Goal: Answer question/provide support

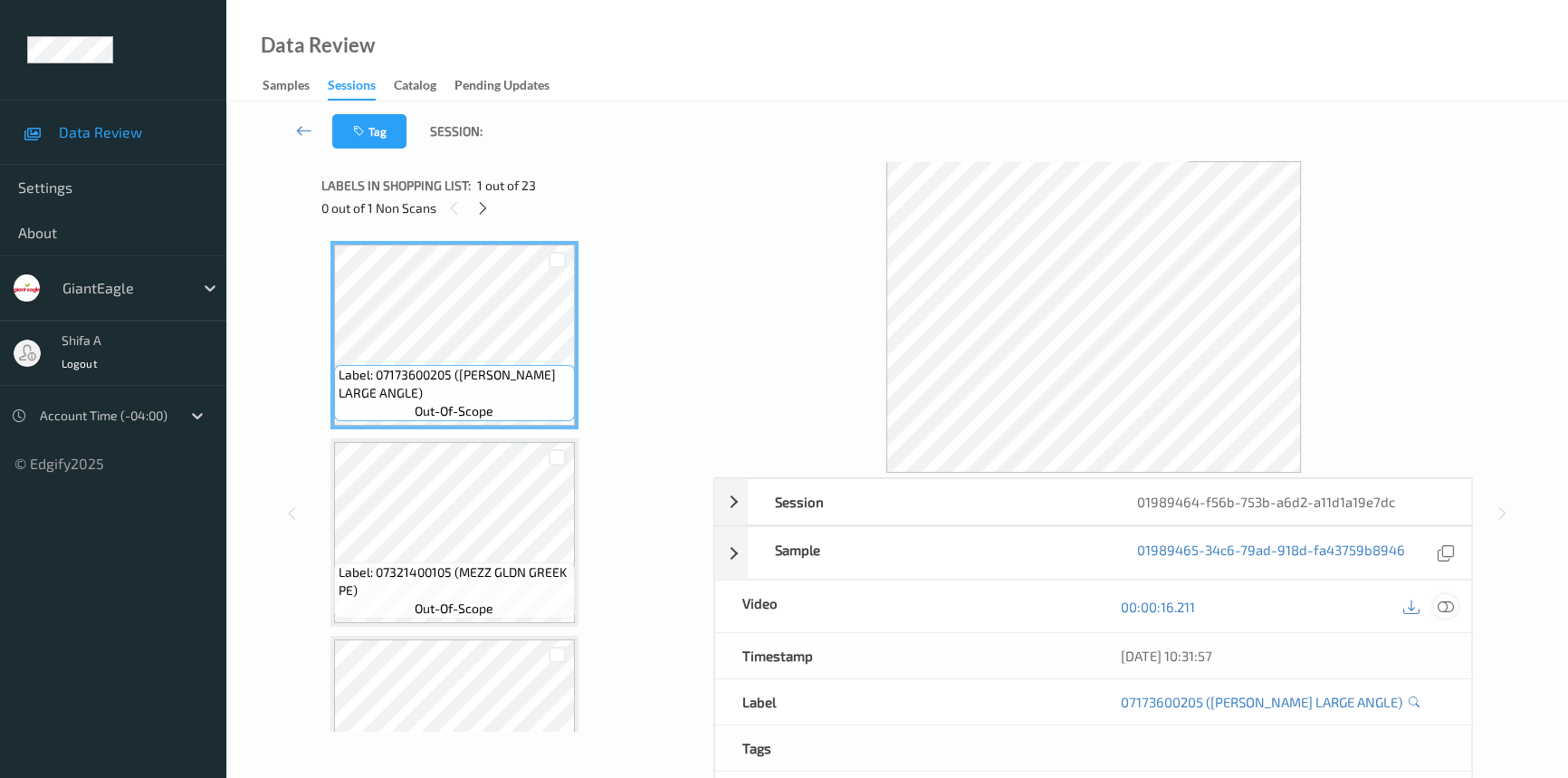
click at [1448, 601] on icon at bounding box center [1445, 606] width 16 height 16
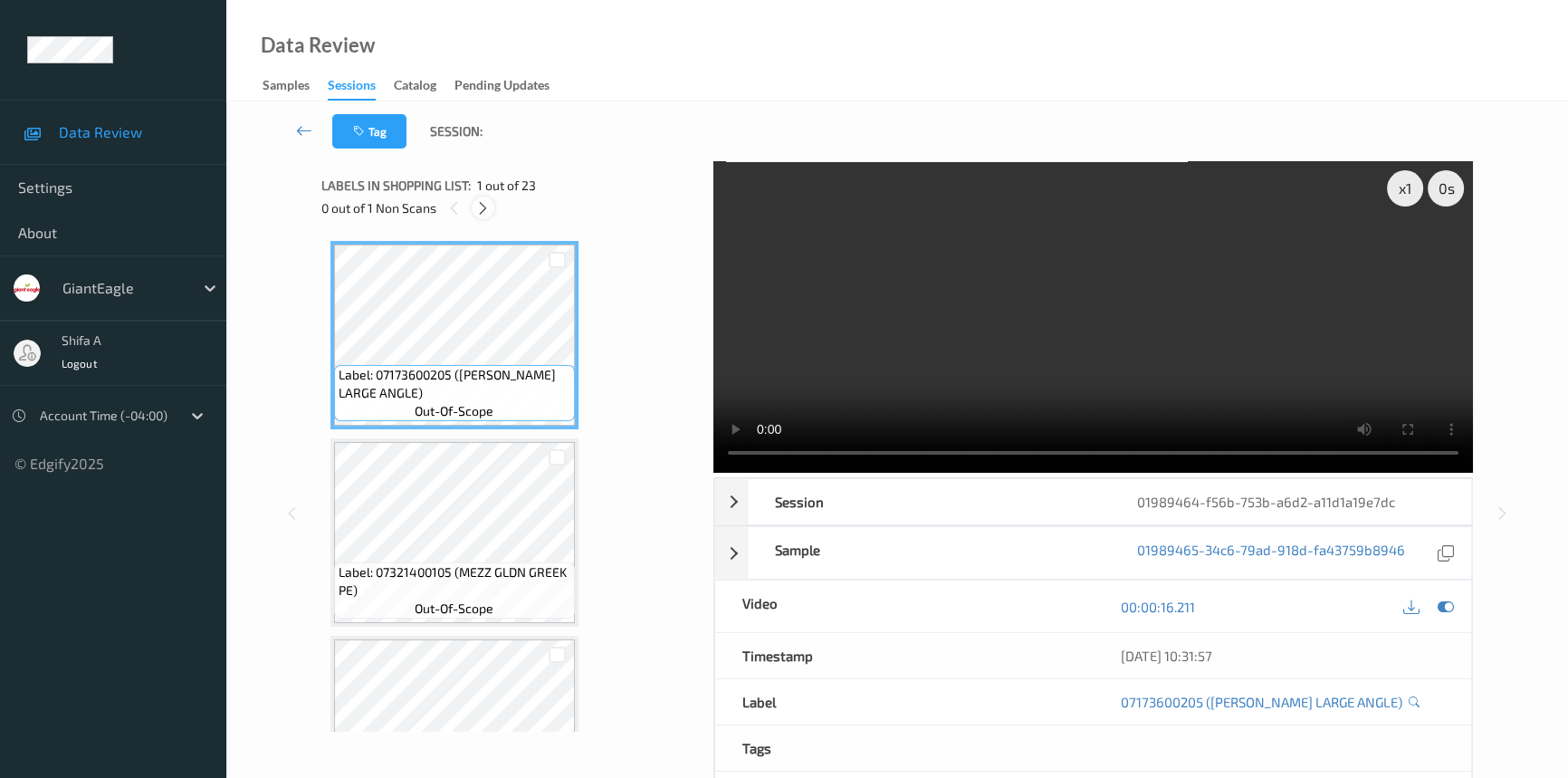
click at [483, 206] on icon at bounding box center [483, 208] width 16 height 16
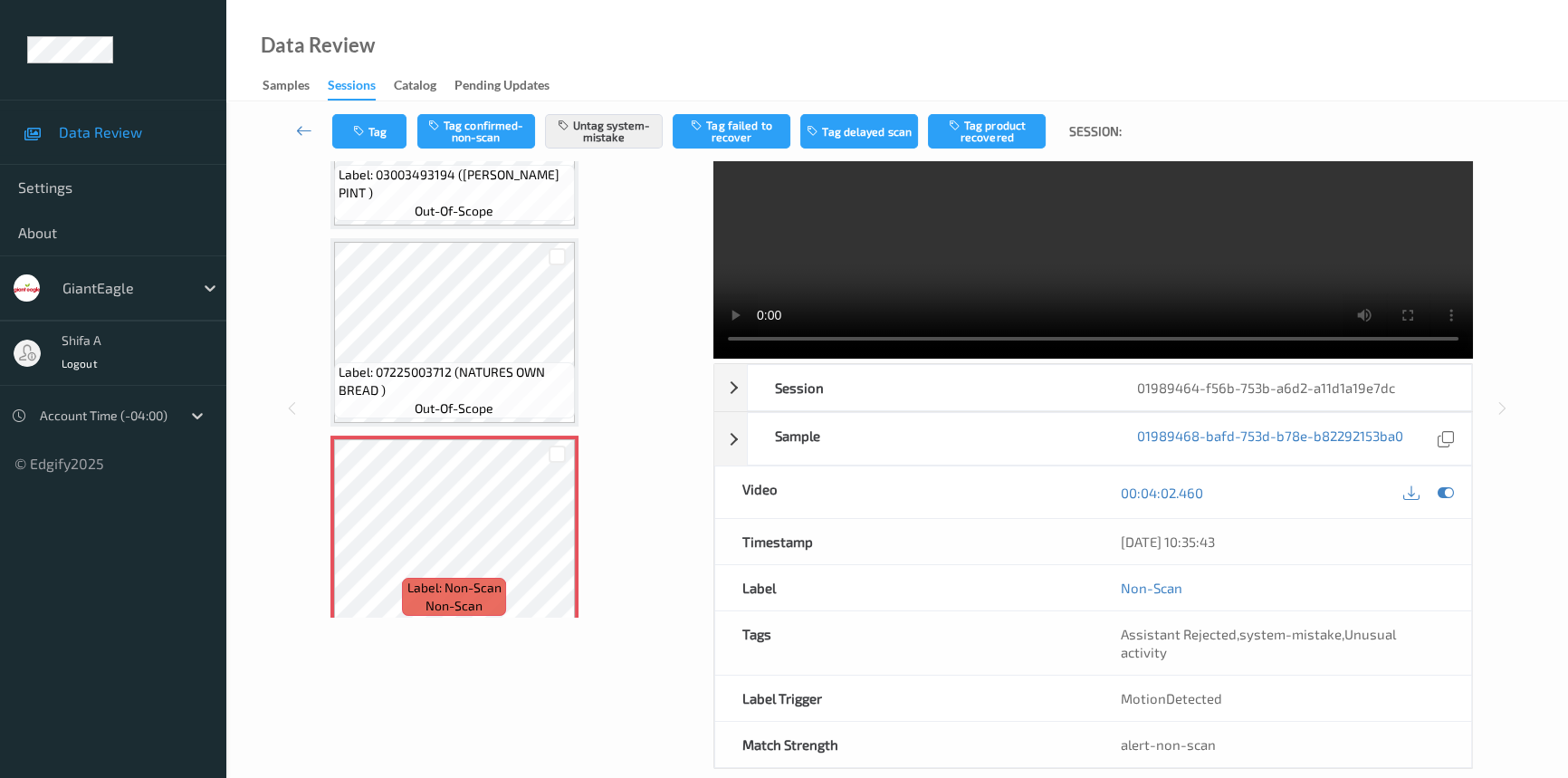
scroll to position [122, 0]
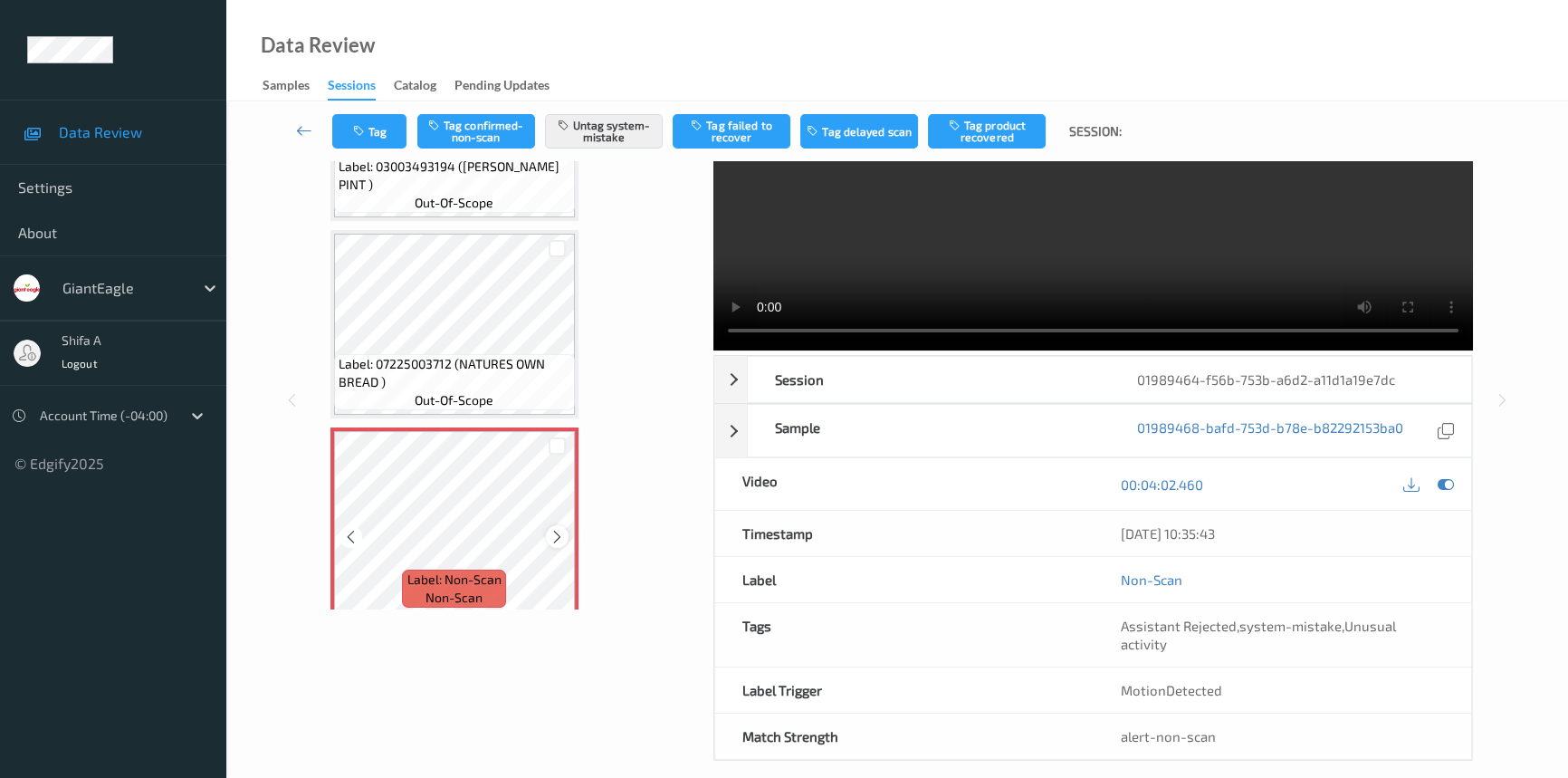
click at [550, 528] on icon at bounding box center [557, 536] width 16 height 16
click at [551, 528] on icon at bounding box center [557, 536] width 16 height 16
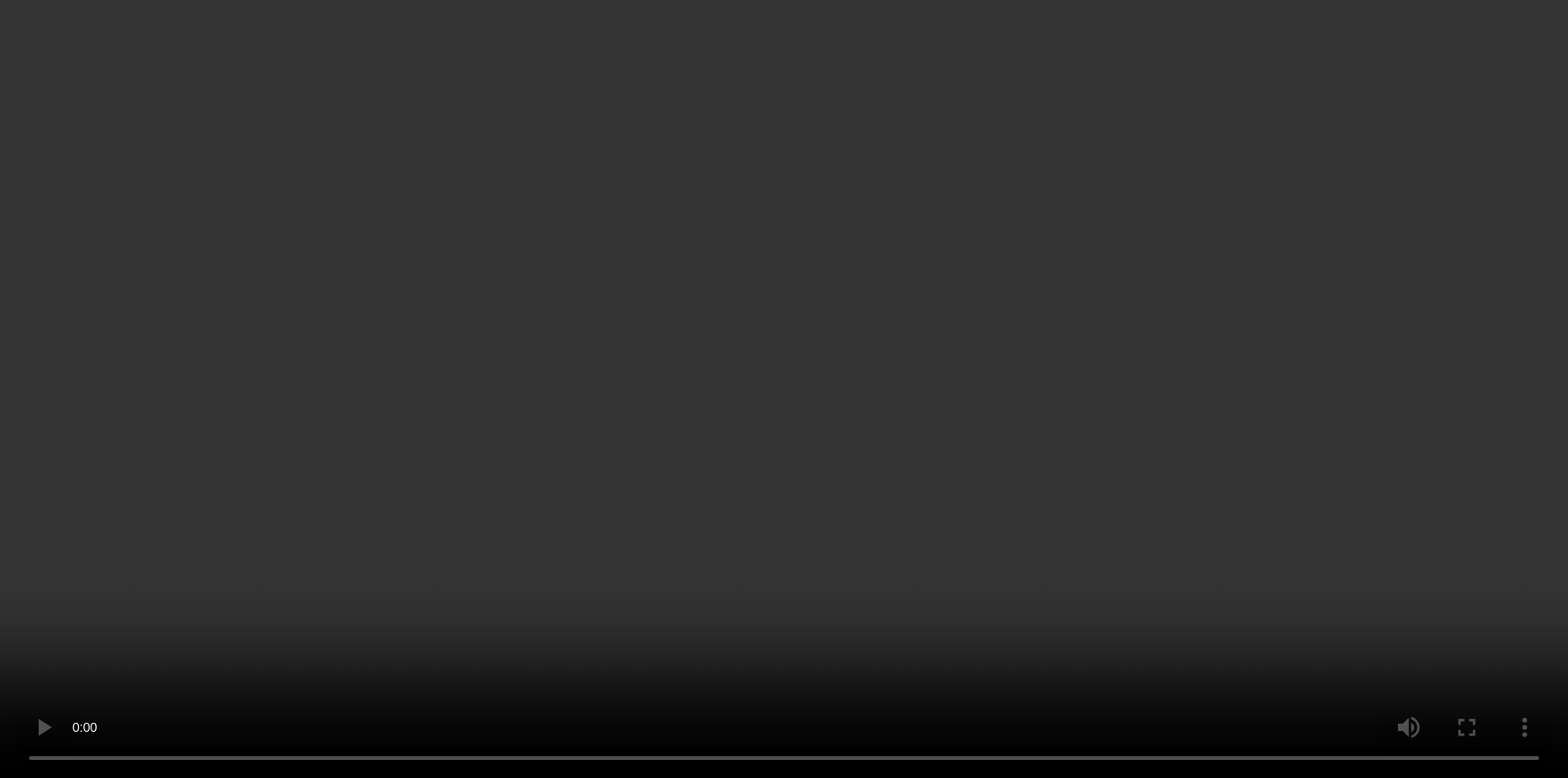
scroll to position [3922, 0]
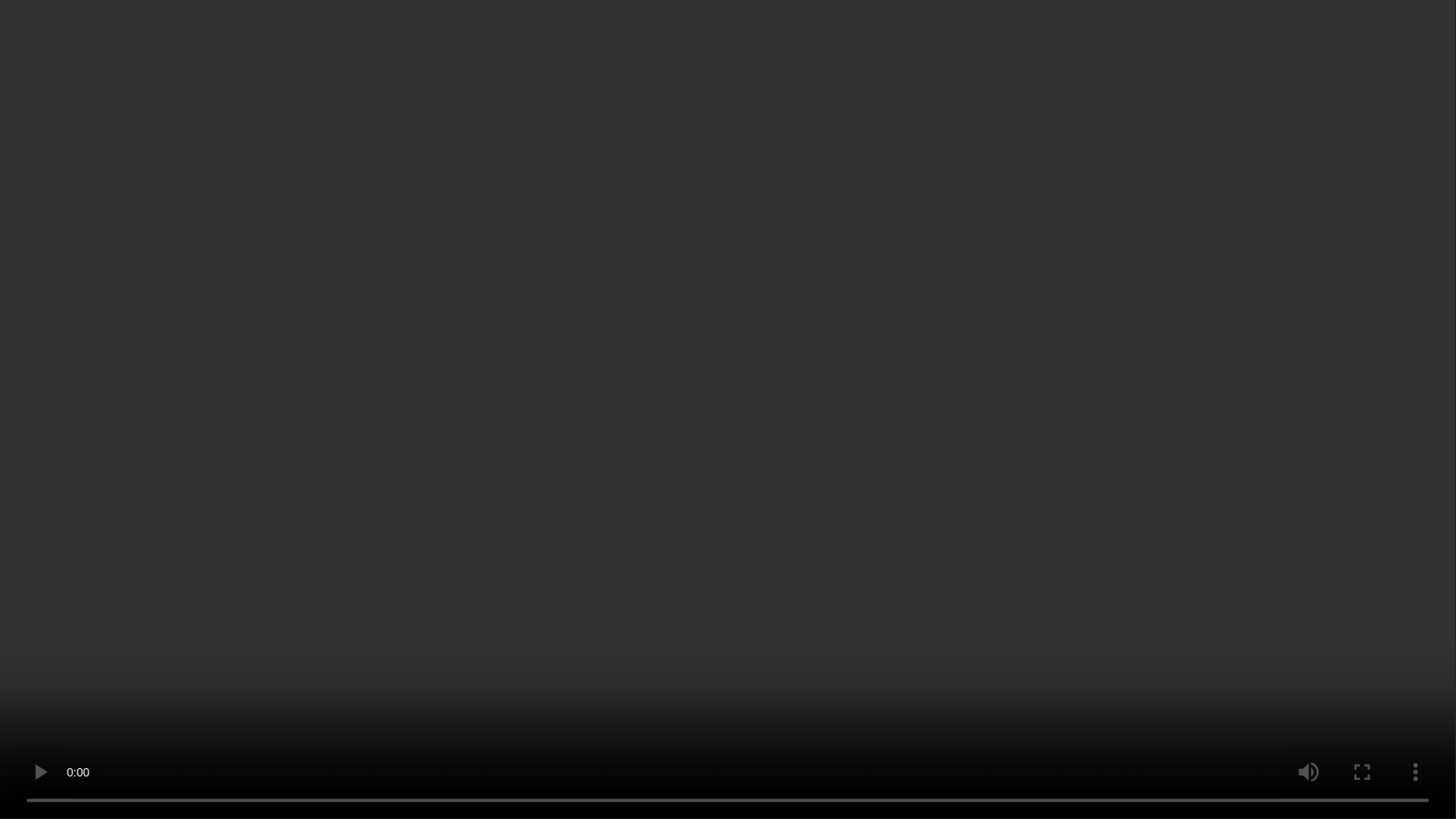
click at [718, 525] on video at bounding box center [728, 410] width 1456 height 819
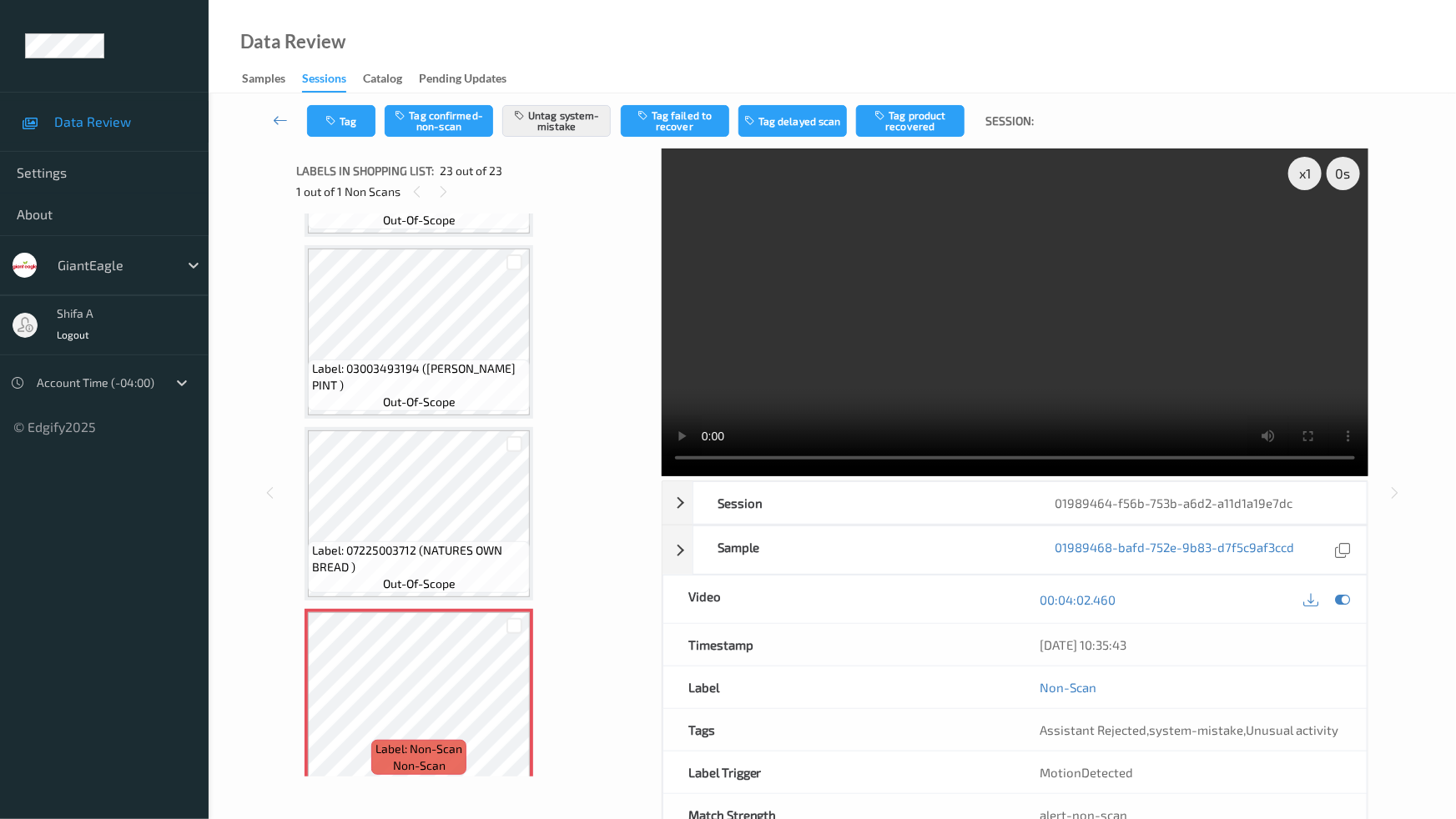
click at [958, 250] on video at bounding box center [1014, 312] width 707 height 328
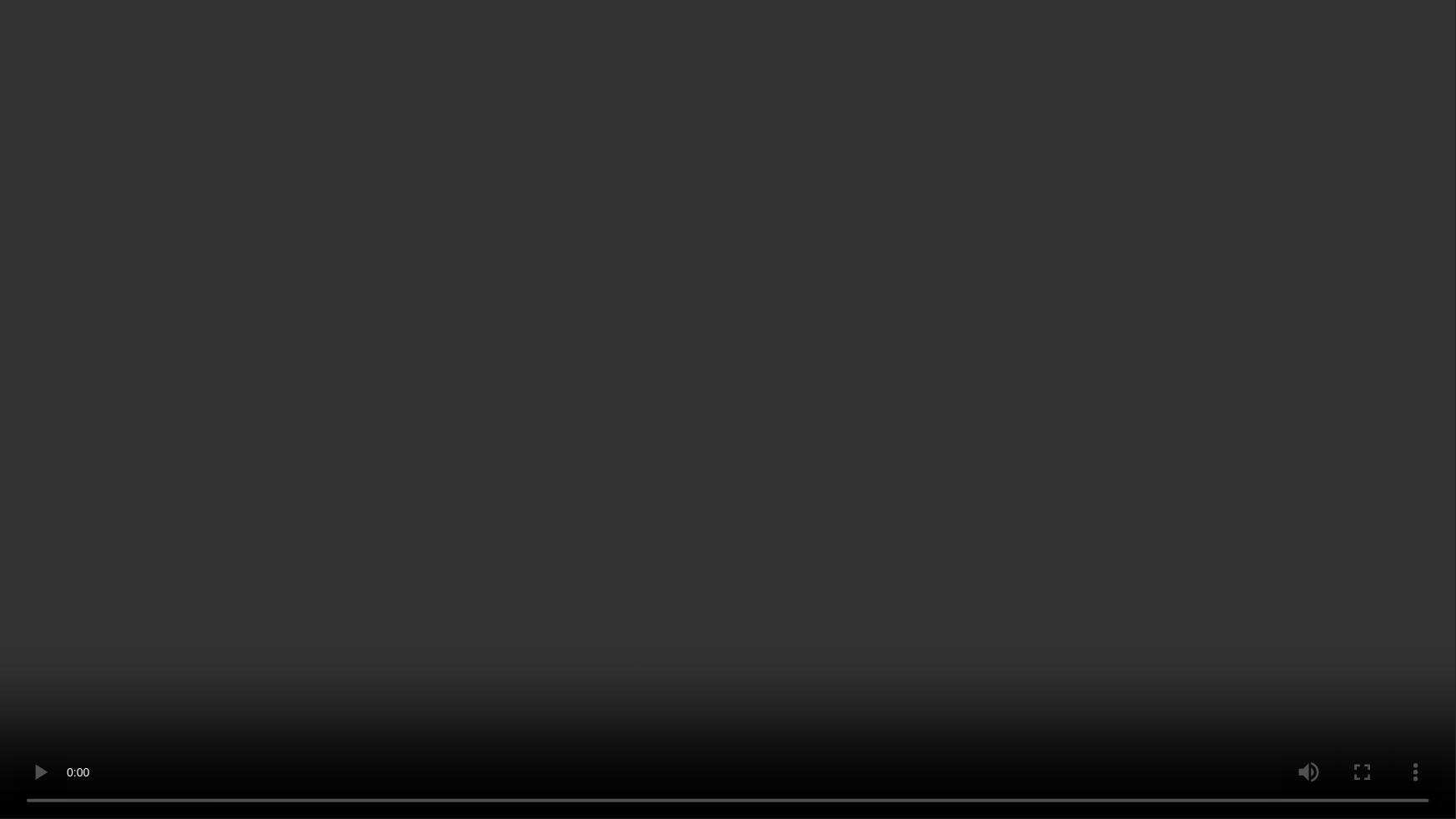
click at [1056, 562] on video at bounding box center [728, 410] width 1456 height 819
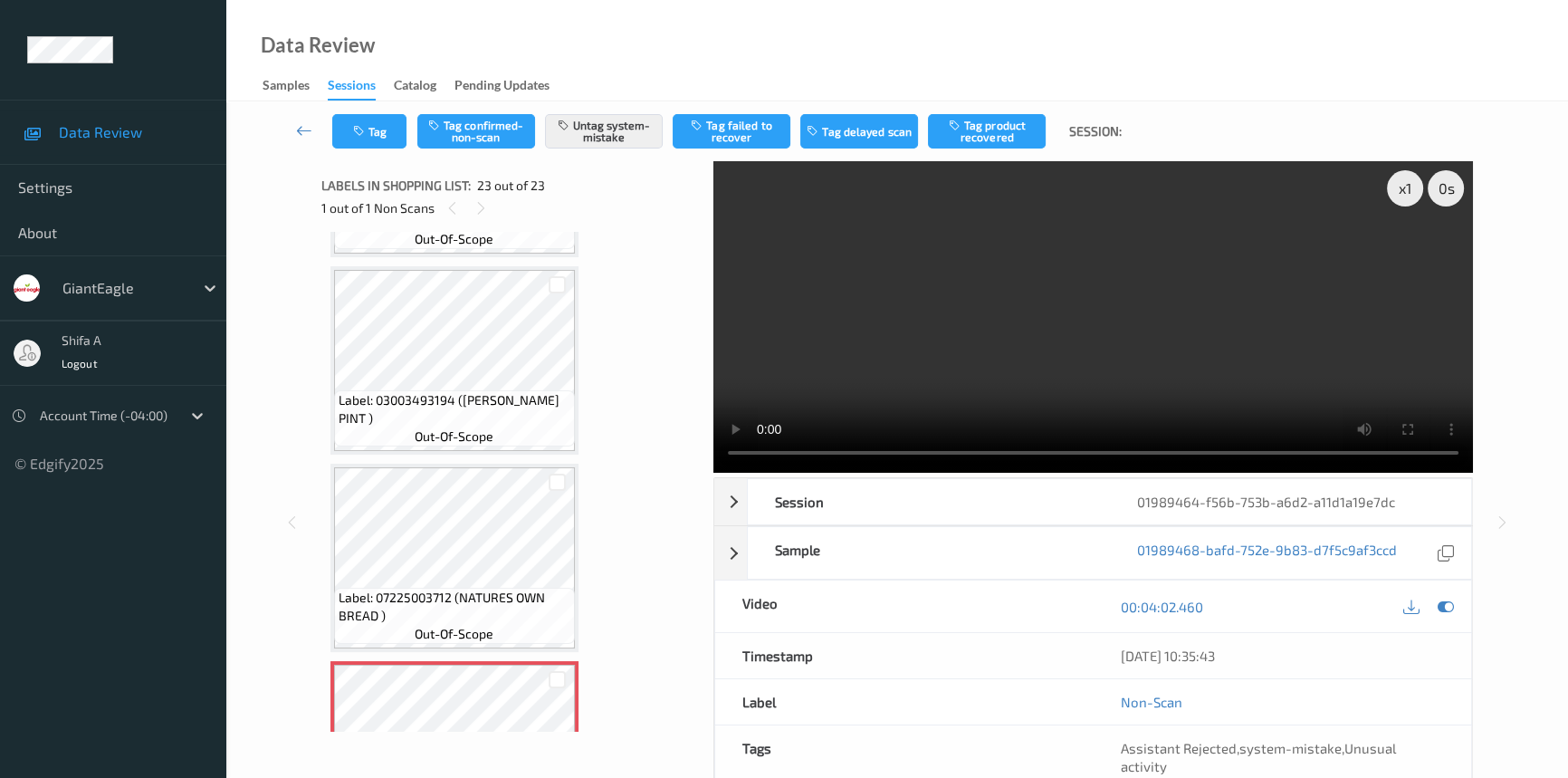
click at [1167, 302] on video at bounding box center [1093, 317] width 759 height 311
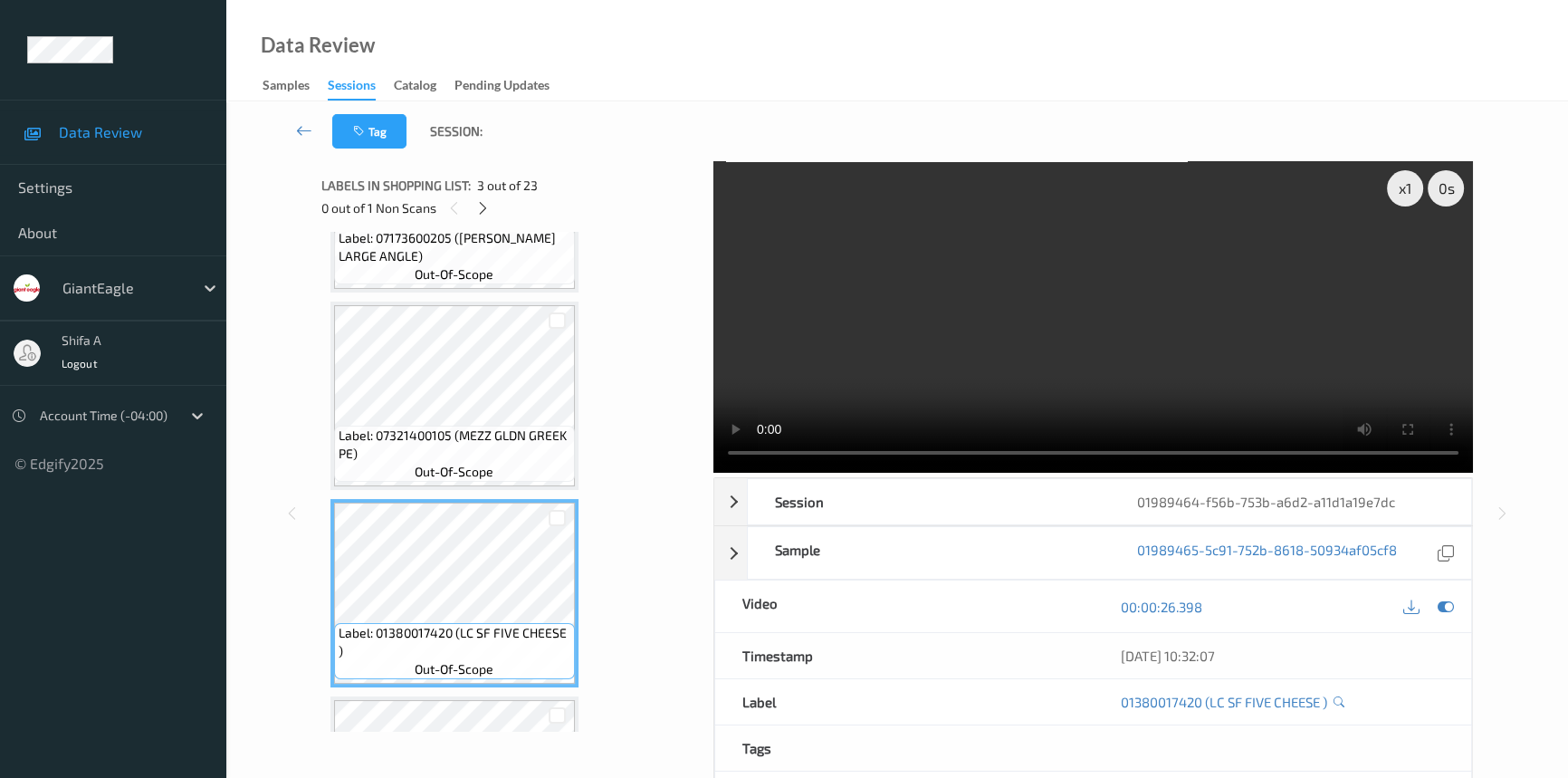
scroll to position [136, 0]
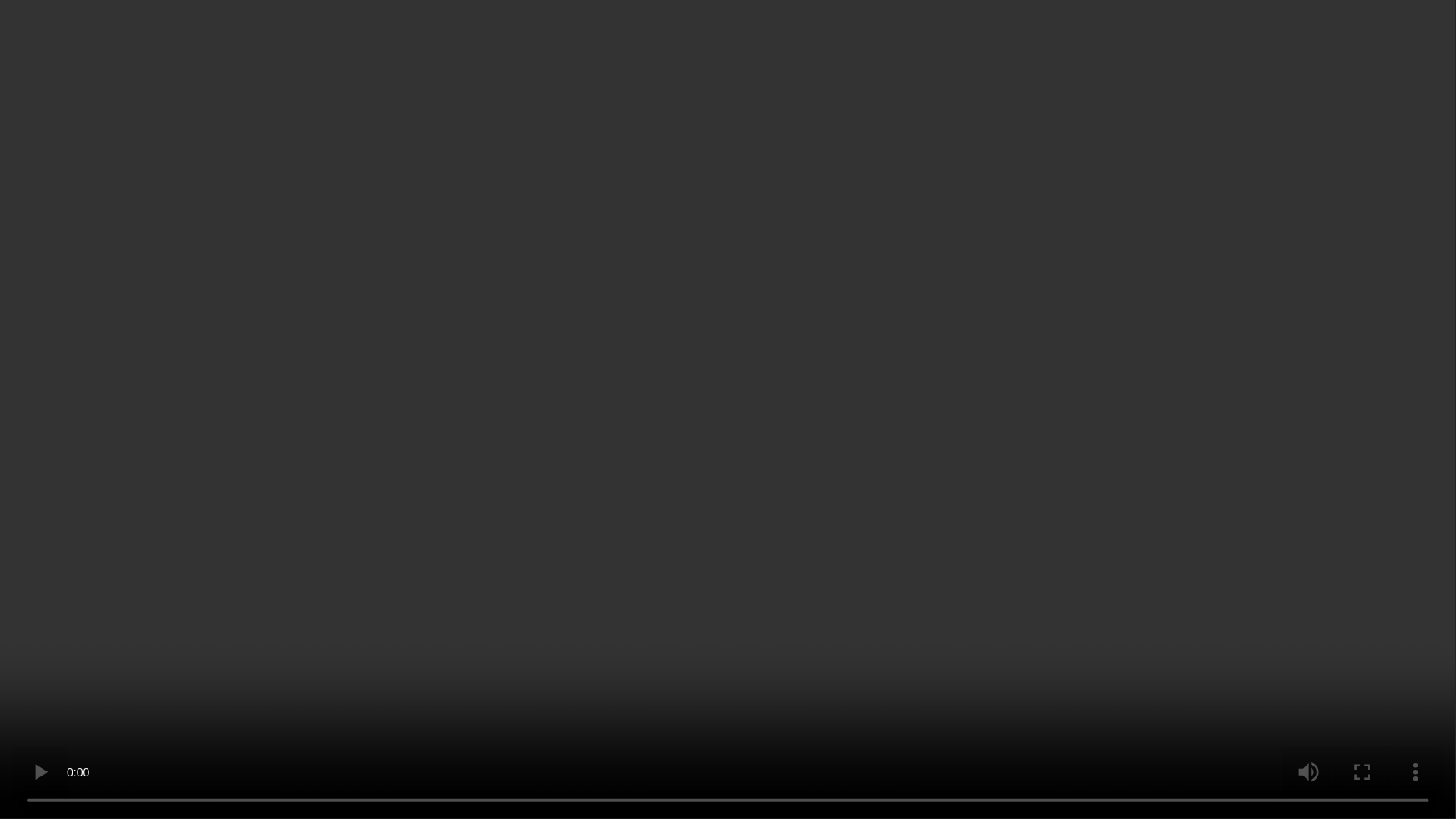
click at [1124, 462] on video at bounding box center [728, 410] width 1456 height 819
click at [1328, 511] on video at bounding box center [728, 410] width 1456 height 819
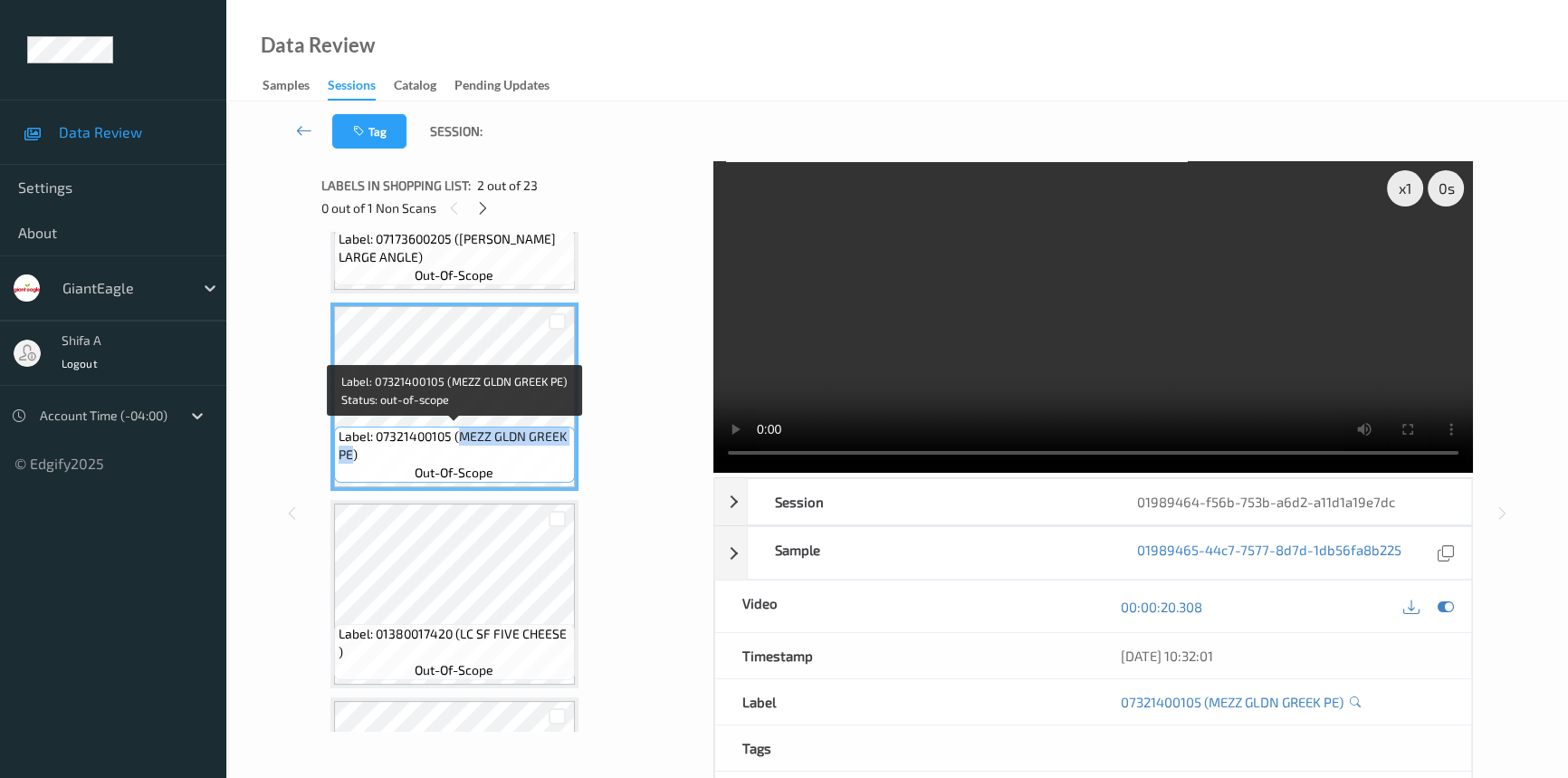
drag, startPoint x: 461, startPoint y: 435, endPoint x: 354, endPoint y: 451, distance: 108.2
click at [354, 451] on span "Label: 07321400105 (MEZZ GLDN GREEK PE)" at bounding box center [454, 445] width 232 height 36
copy span "MEZZ GLDN GREEK PE"
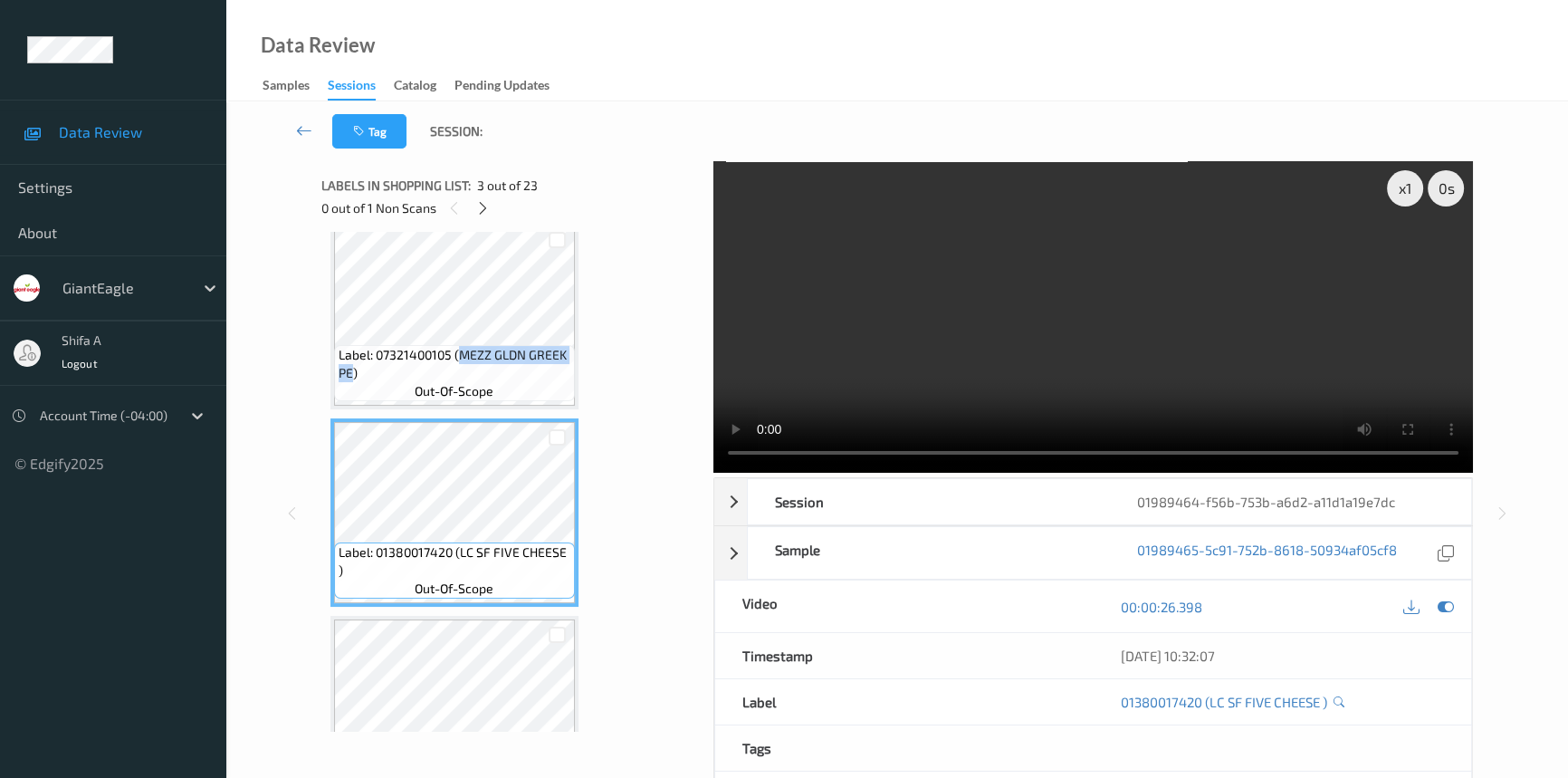
scroll to position [246, 0]
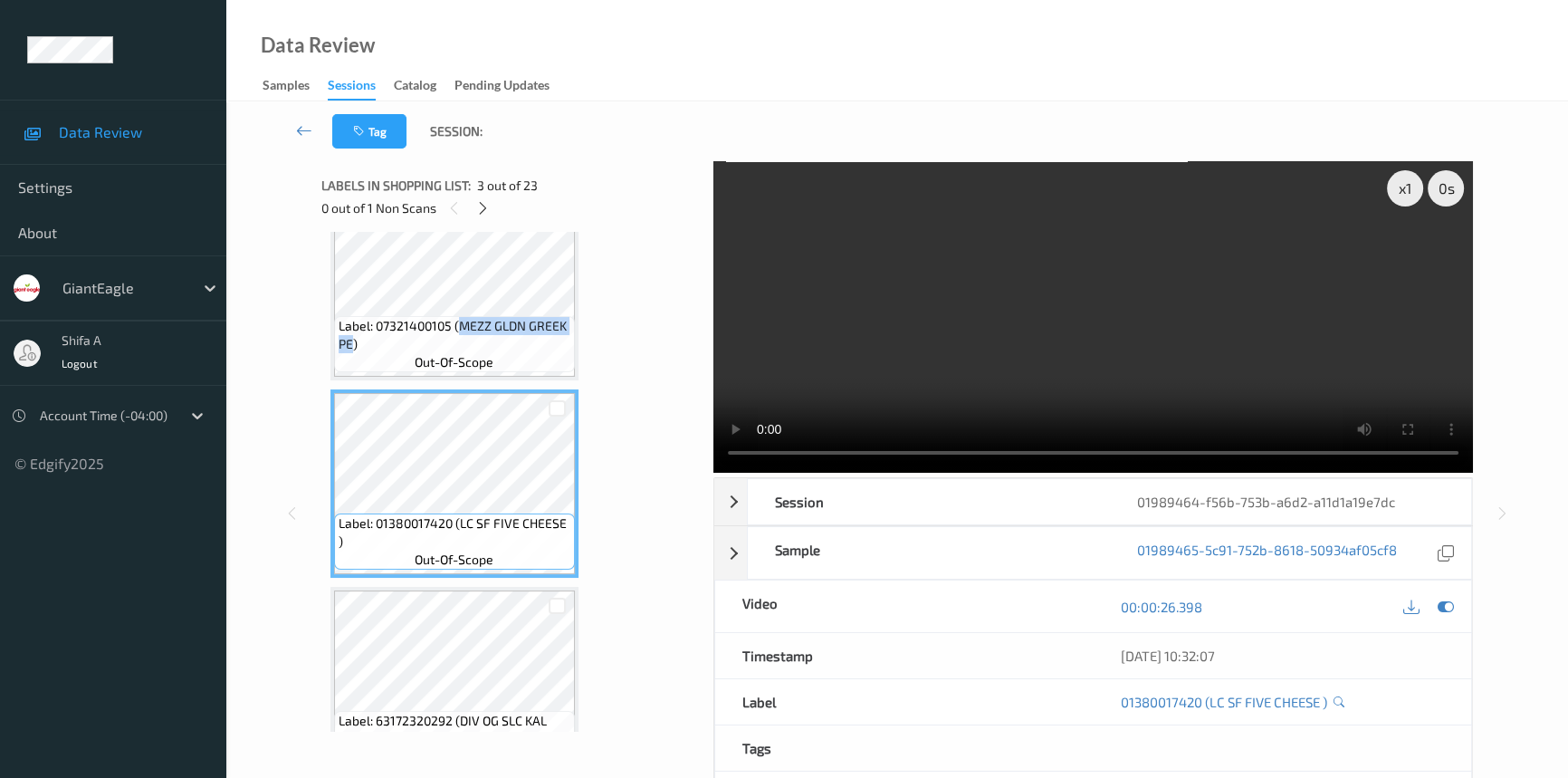
click at [987, 370] on video at bounding box center [1093, 317] width 759 height 311
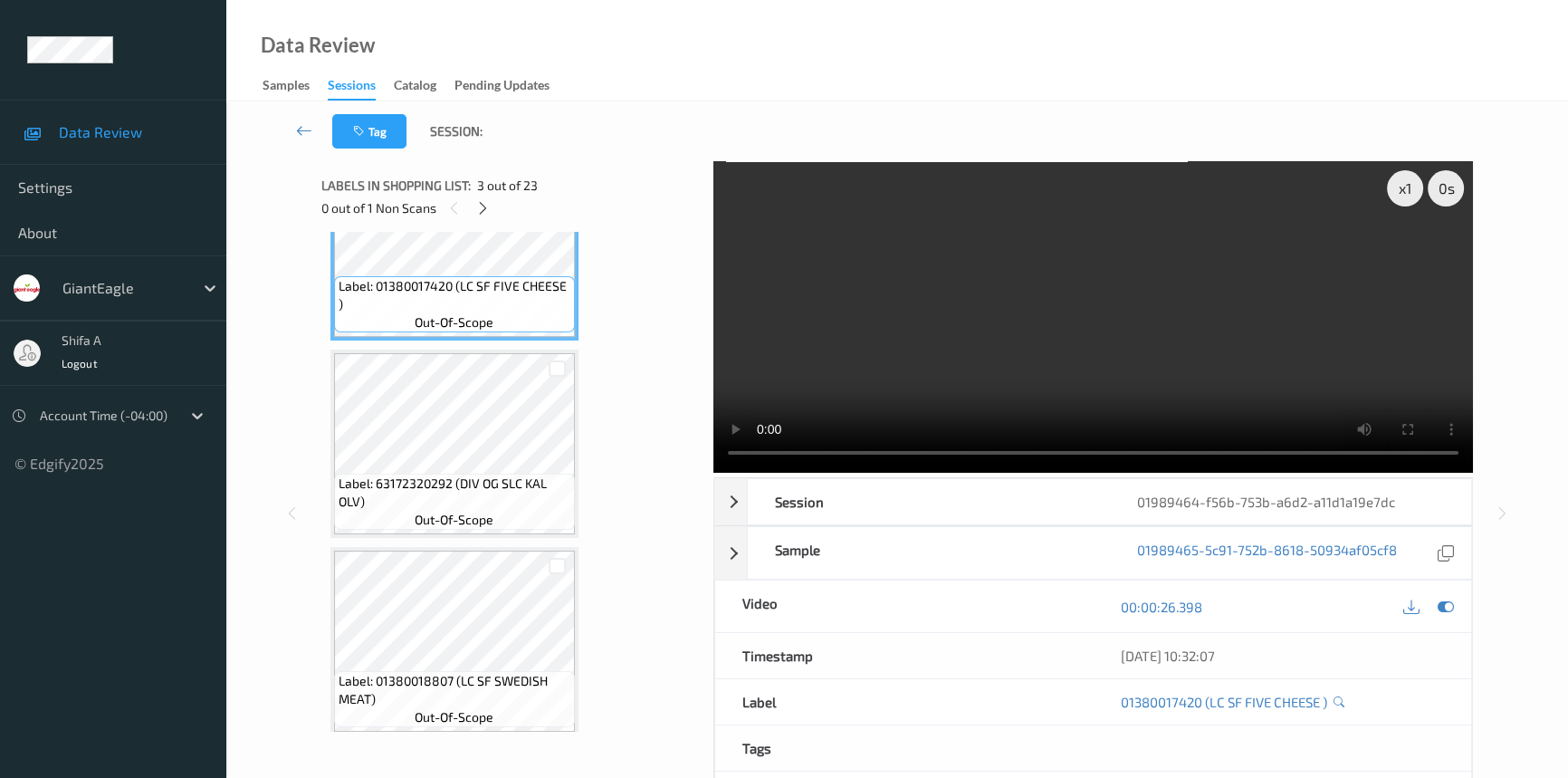
scroll to position [493, 0]
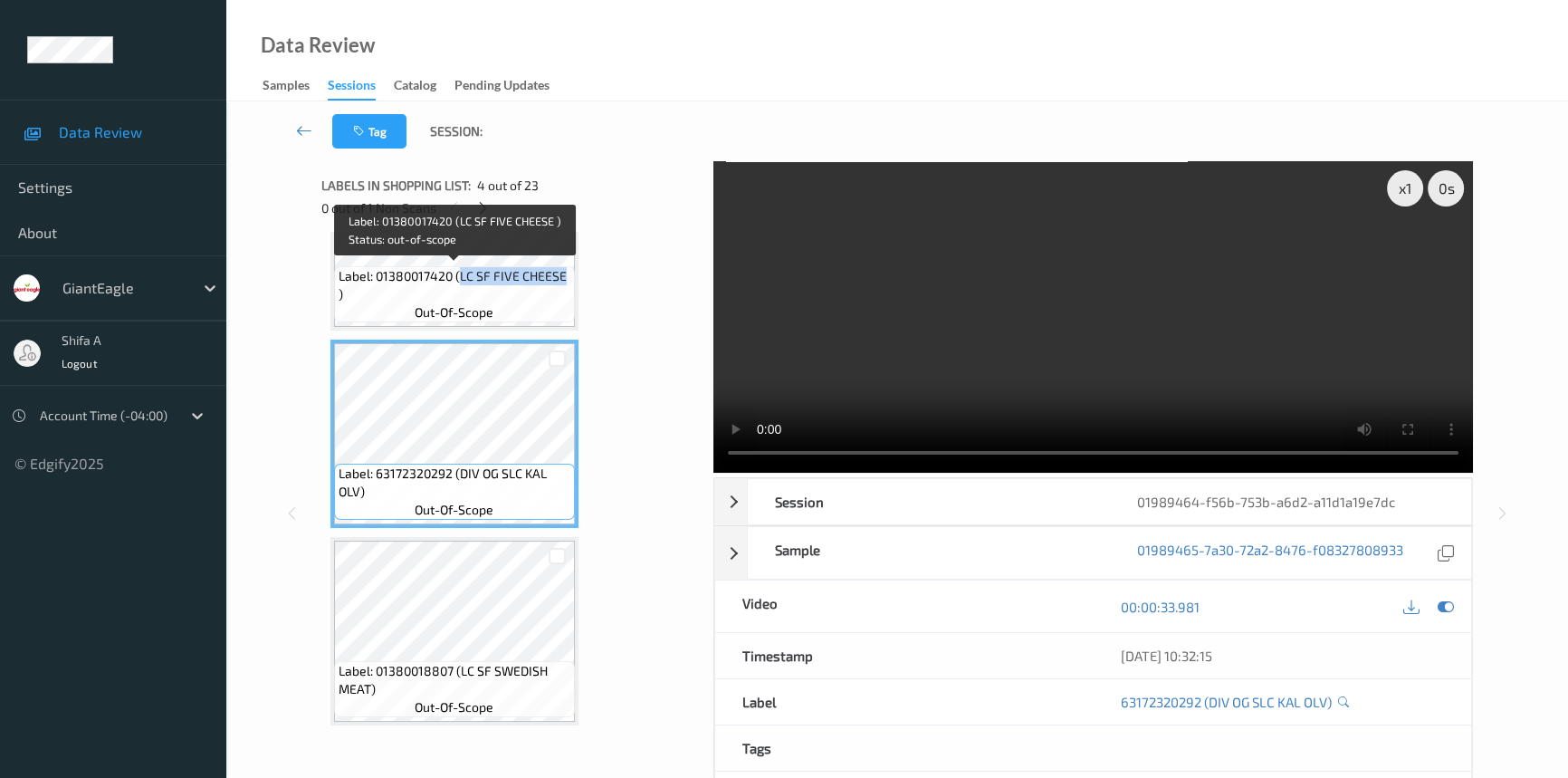
drag, startPoint x: 458, startPoint y: 275, endPoint x: 563, endPoint y: 276, distance: 105.0
click at [563, 276] on span "Label: 01380017420 (LC SF FIVE CHEESE )" at bounding box center [454, 285] width 232 height 36
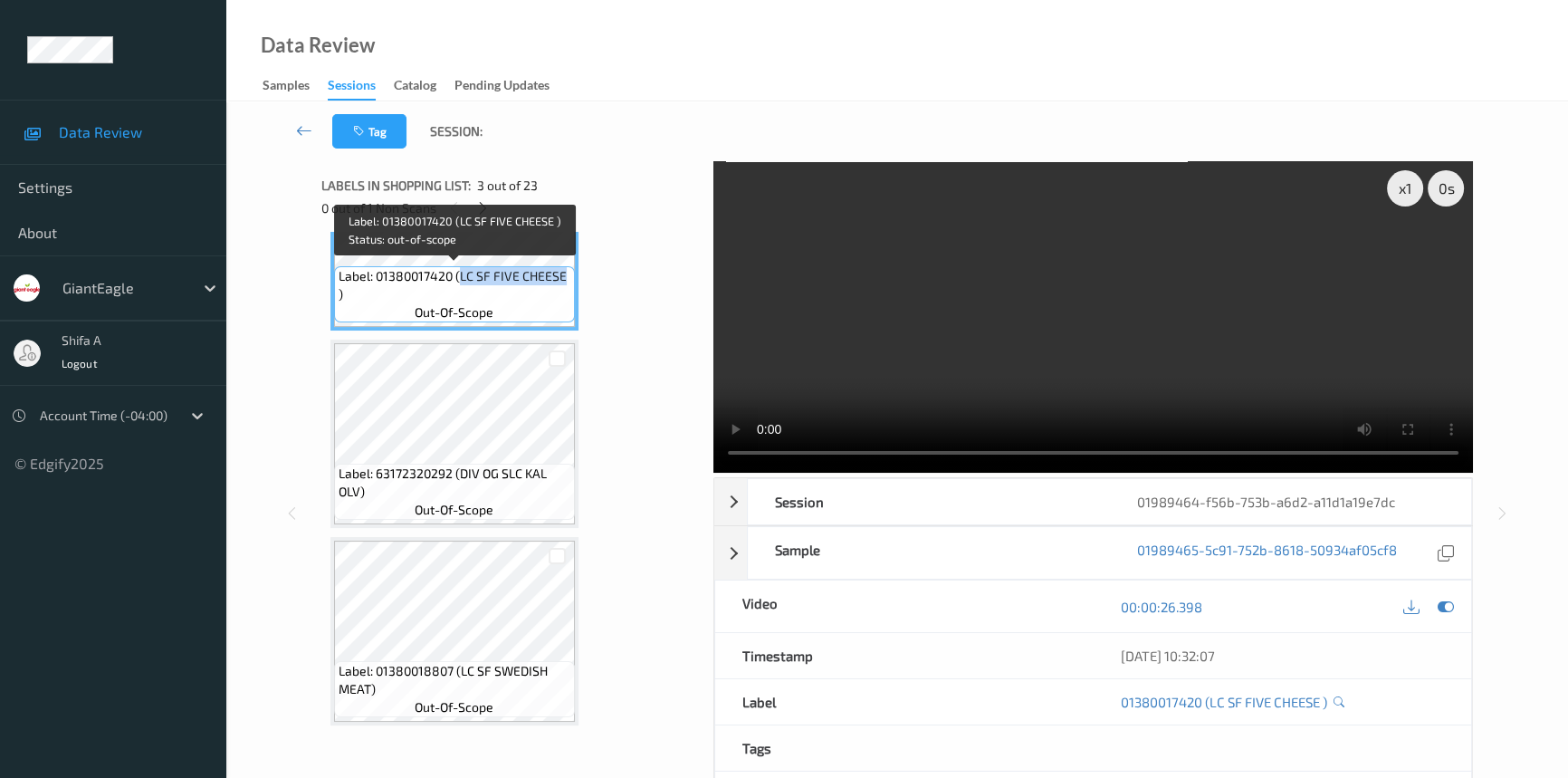
copy span "LC SF FIVE CHEESE"
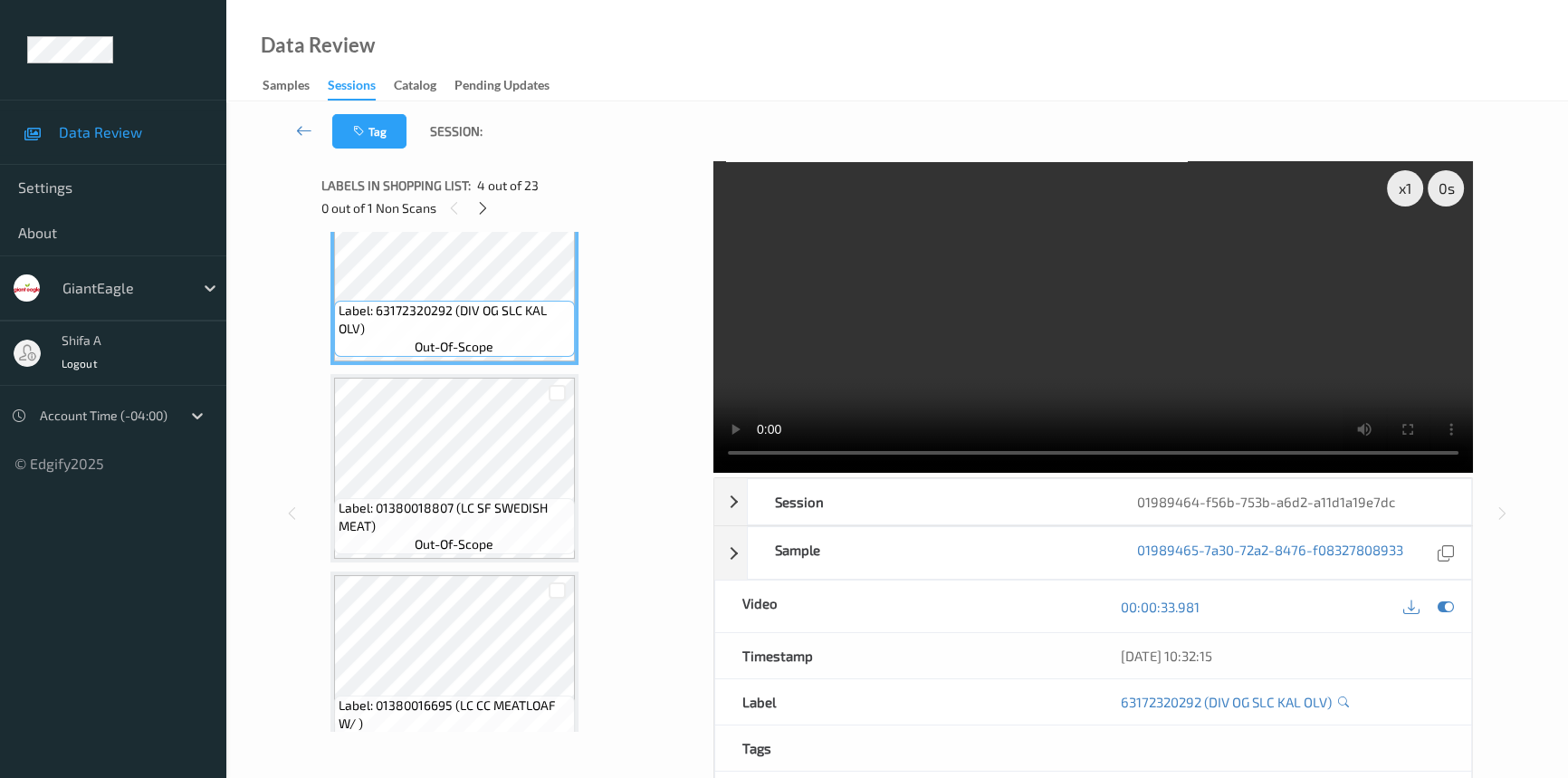
scroll to position [658, 0]
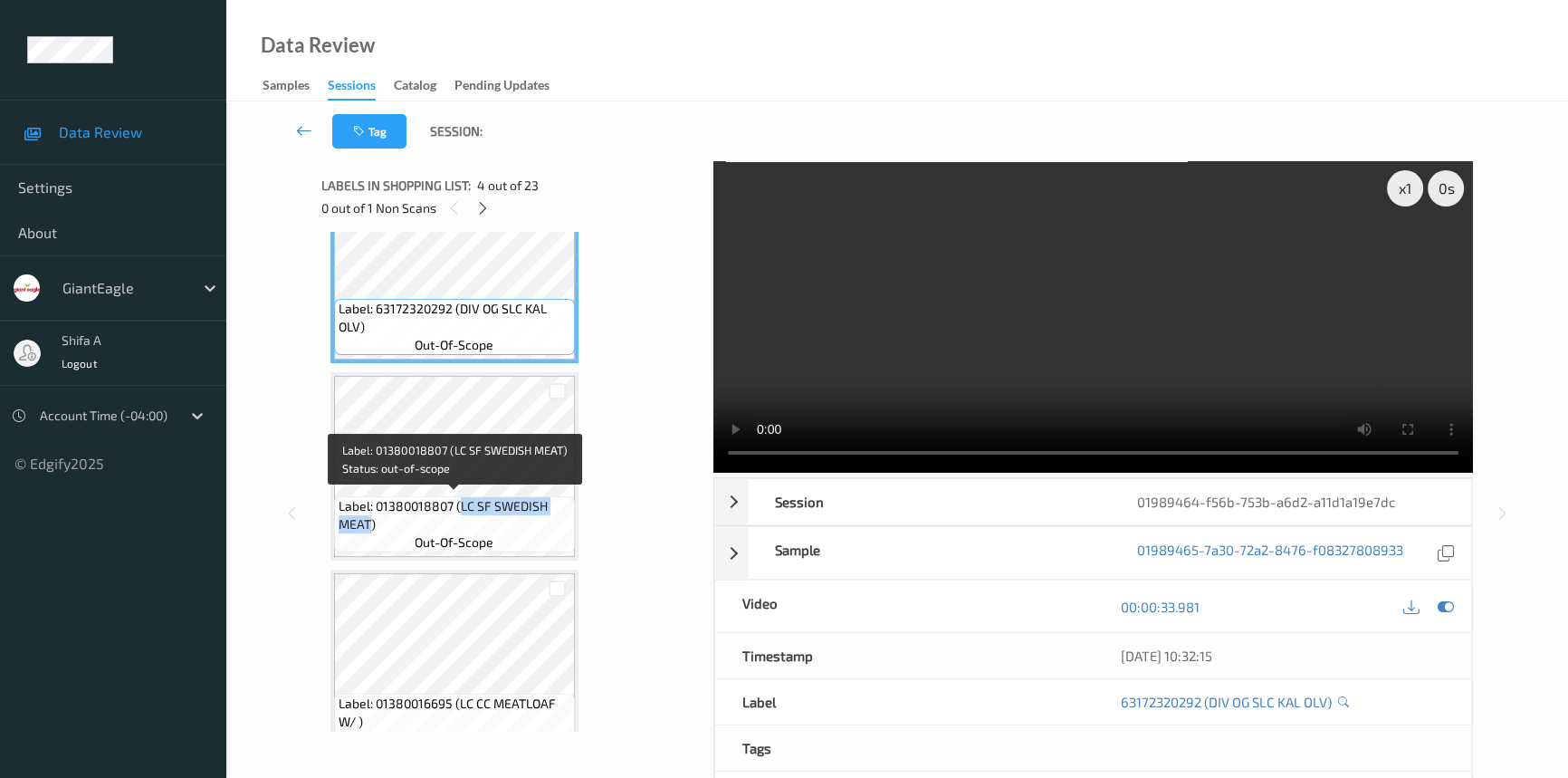
drag, startPoint x: 460, startPoint y: 501, endPoint x: 366, endPoint y: 526, distance: 97.3
click at [366, 526] on span "Label: 01380018807 (LC SF SWEDISH MEAT)" at bounding box center [454, 514] width 232 height 36
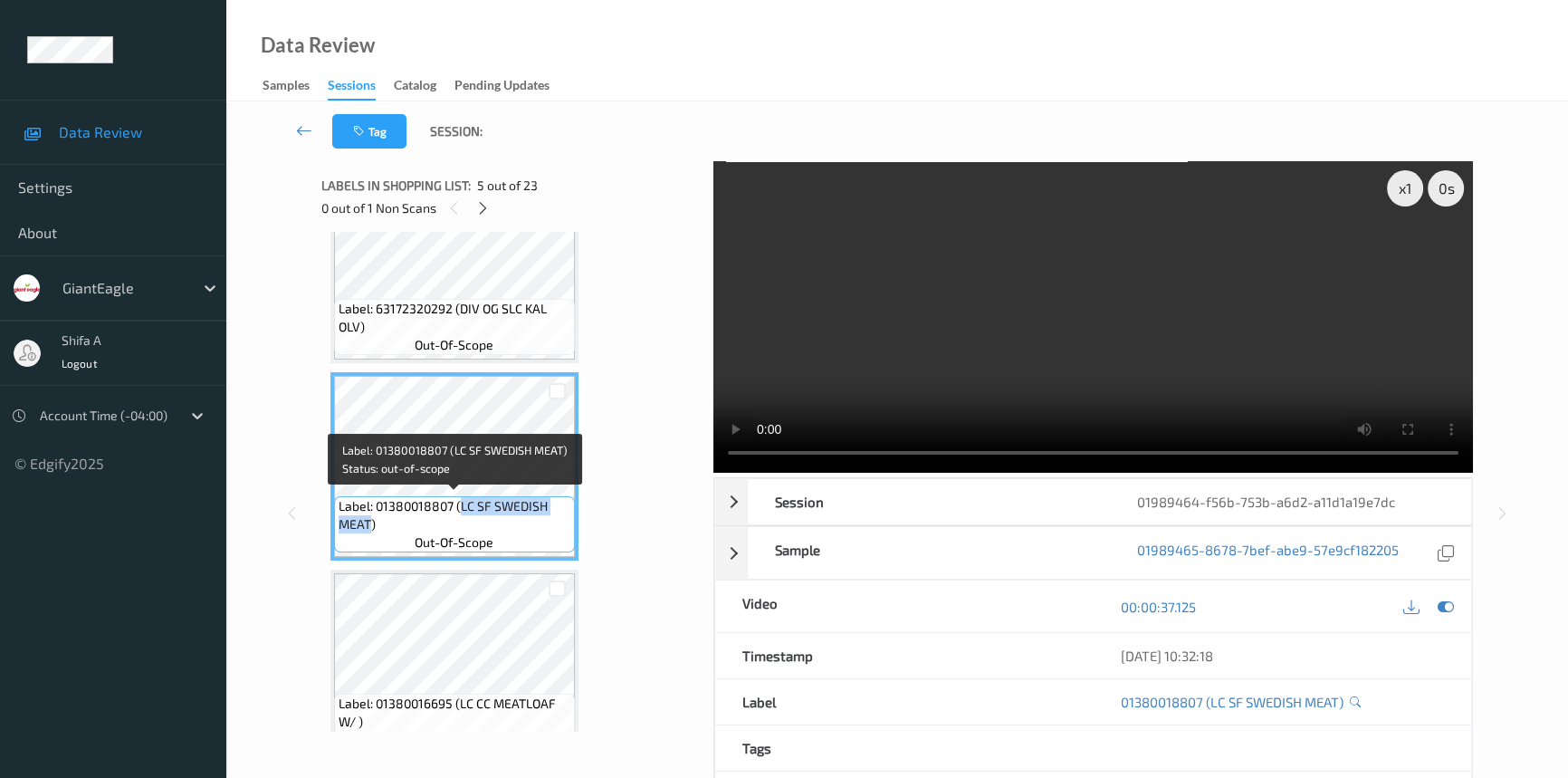
copy span "LC SF SWEDISH MEAT"
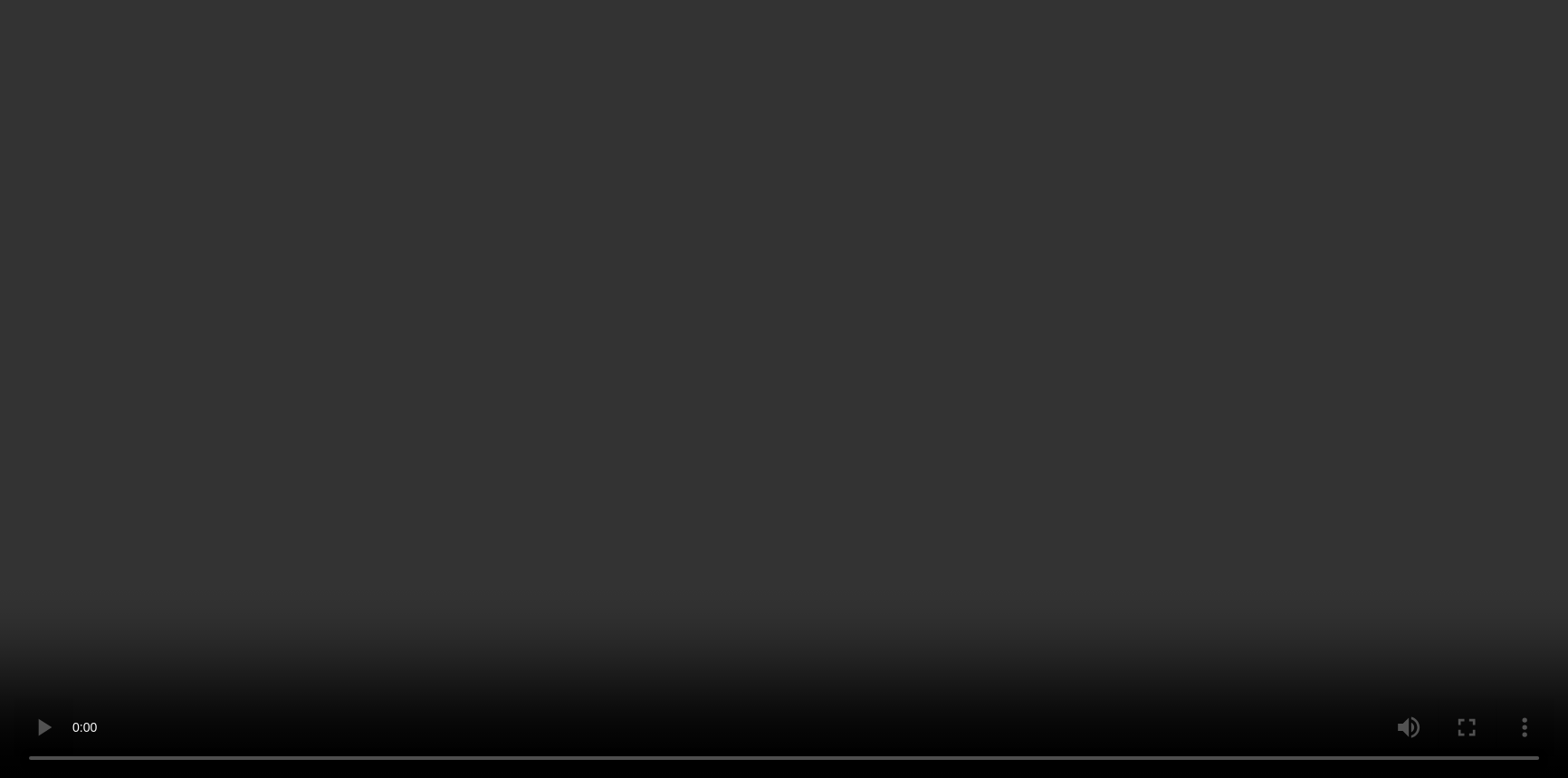
scroll to position [741, 0]
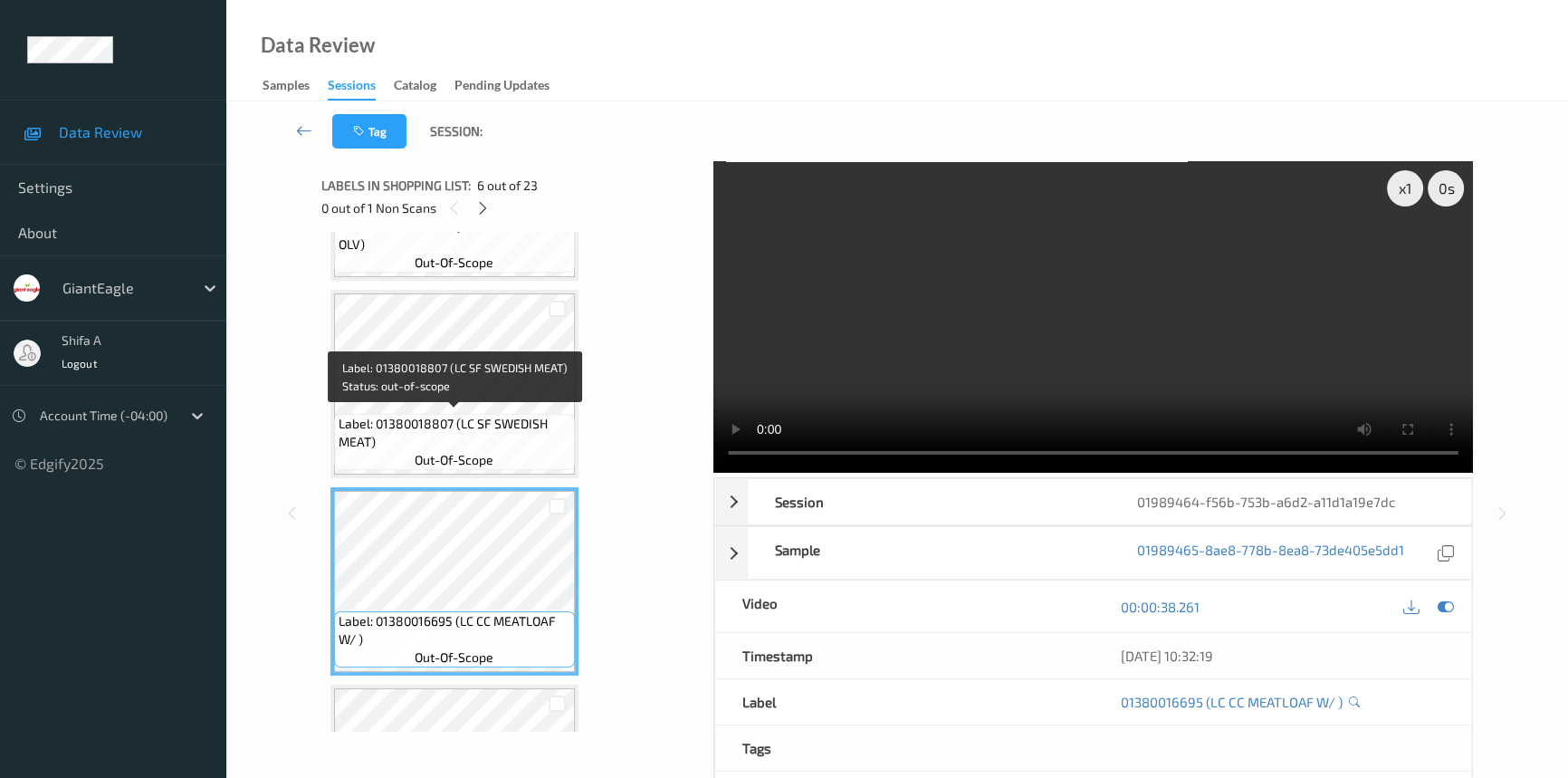
click at [455, 416] on span "Label: 01380018807 (LC SF SWEDISH MEAT)" at bounding box center [454, 432] width 232 height 36
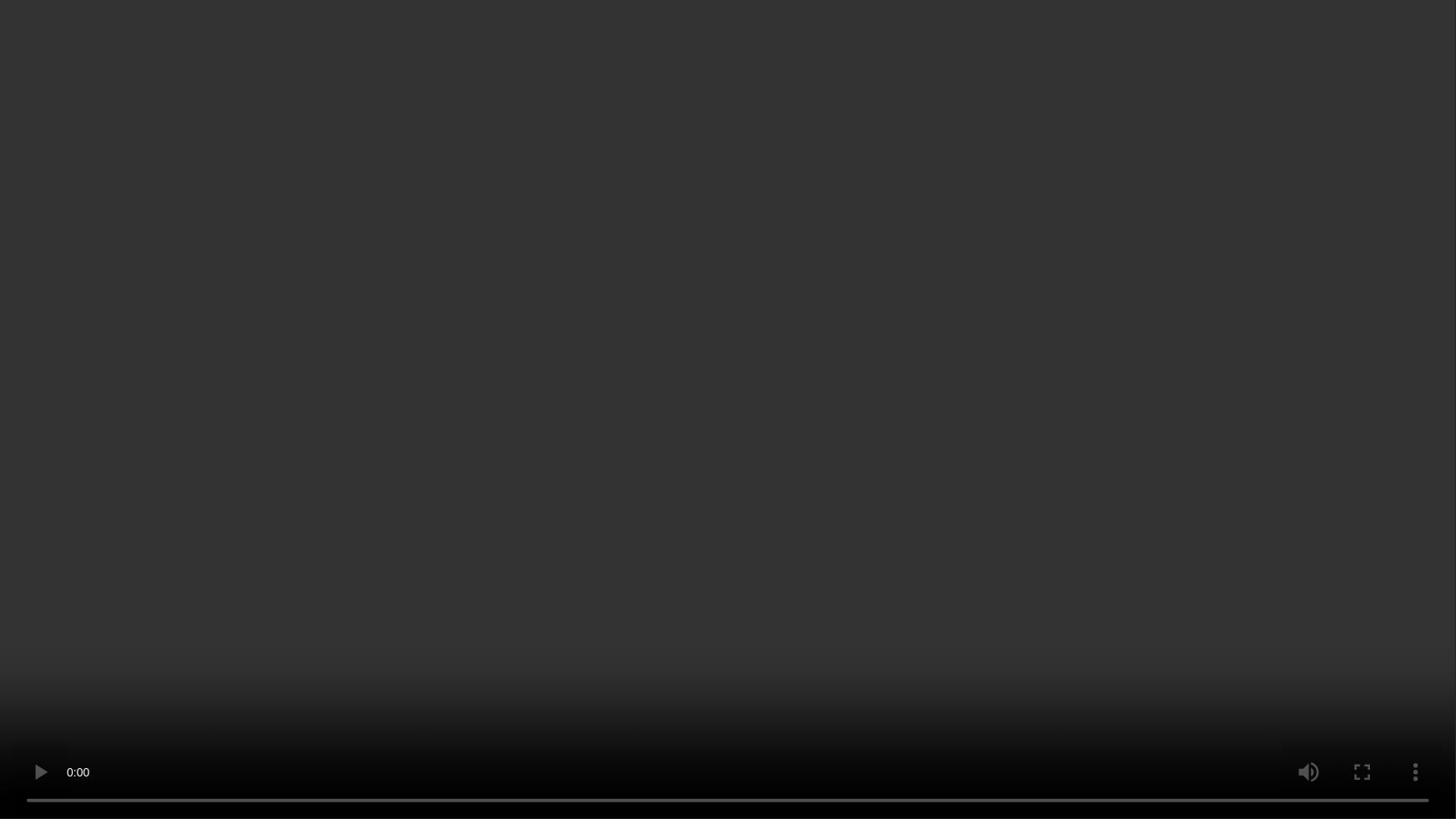
click at [296, 716] on video at bounding box center [728, 410] width 1456 height 819
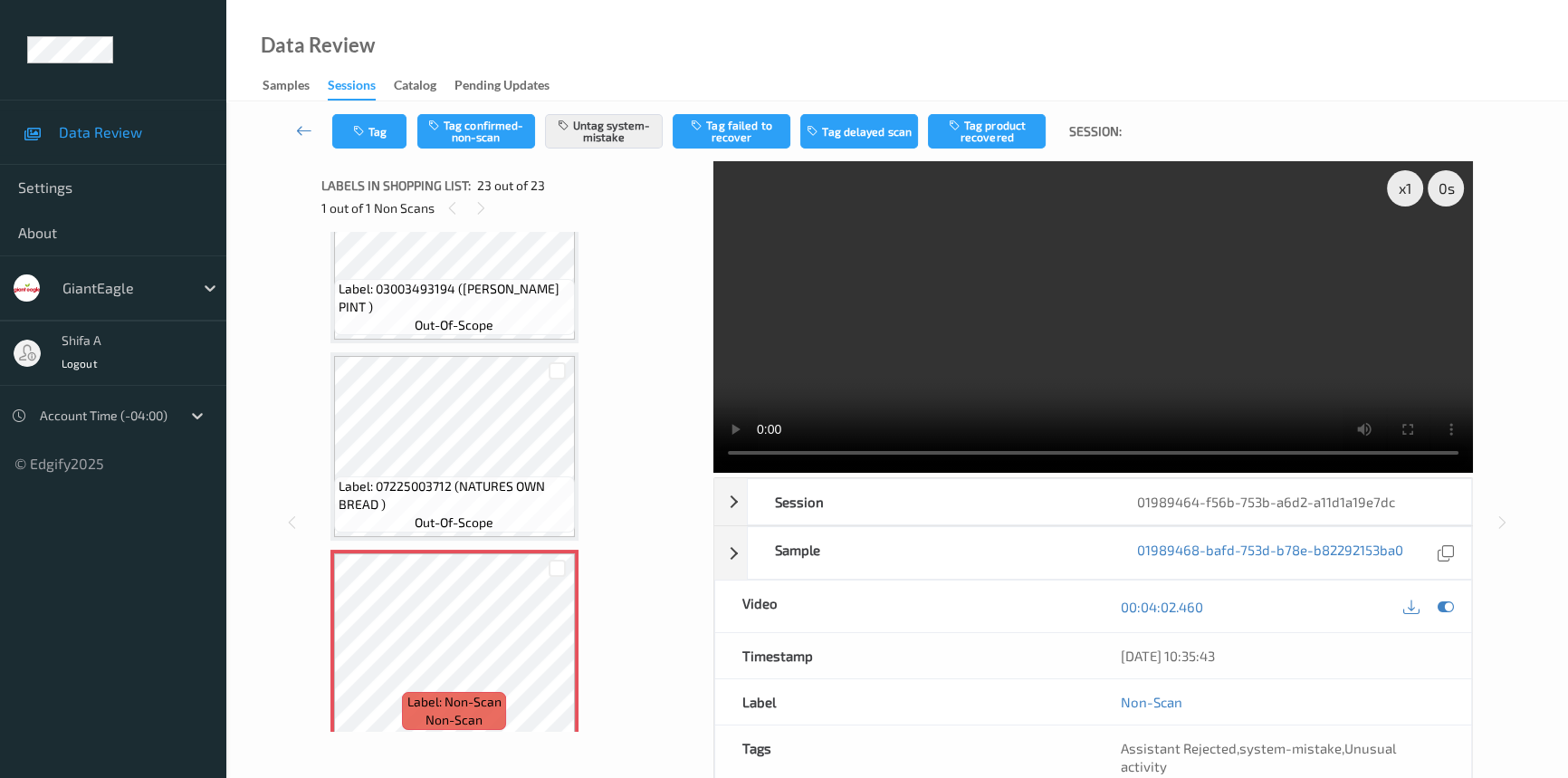
scroll to position [3922, 0]
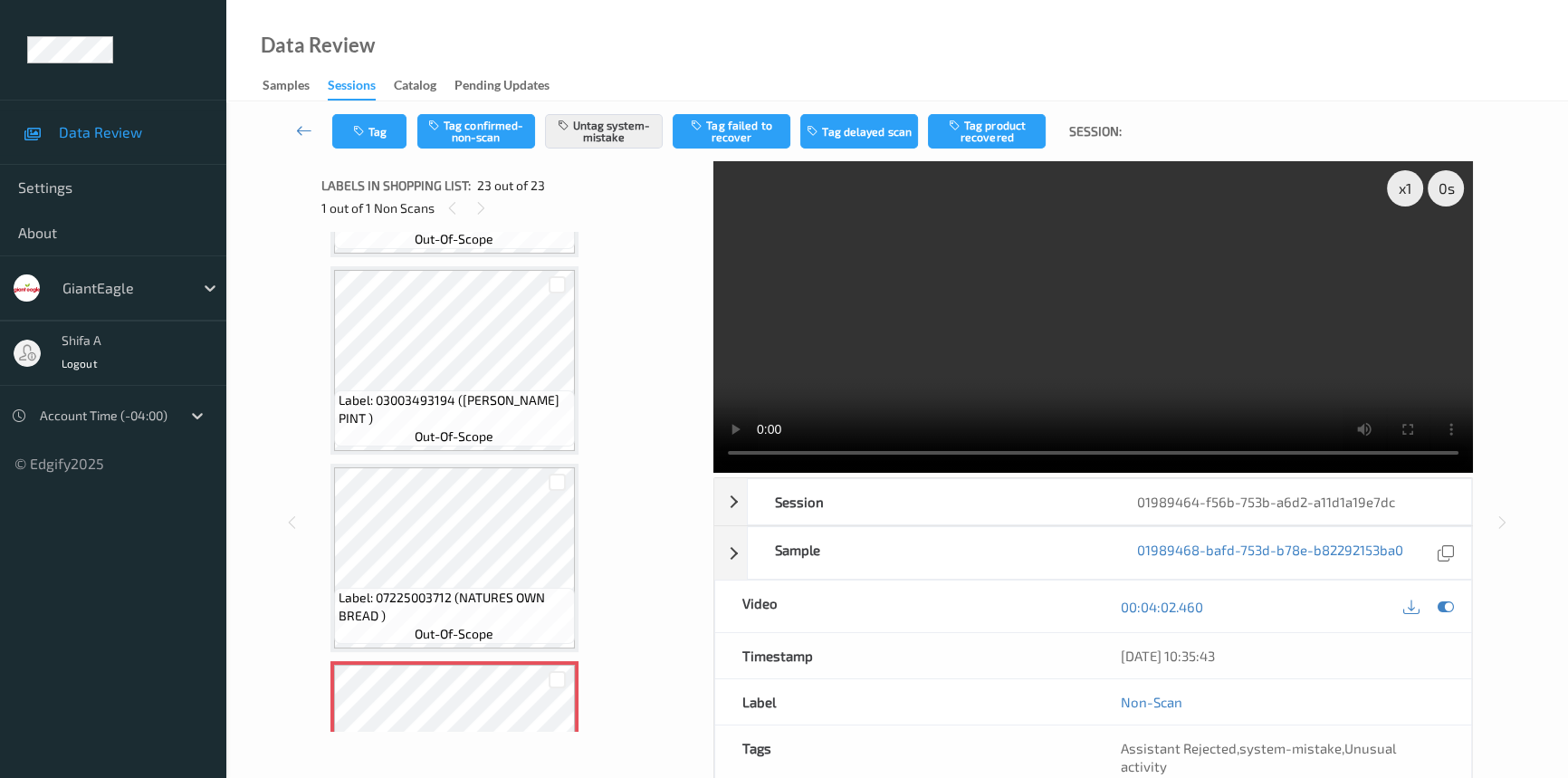
click at [983, 321] on video at bounding box center [1093, 317] width 759 height 311
click at [868, 375] on video at bounding box center [1093, 317] width 759 height 311
